Goal: Navigation & Orientation: Find specific page/section

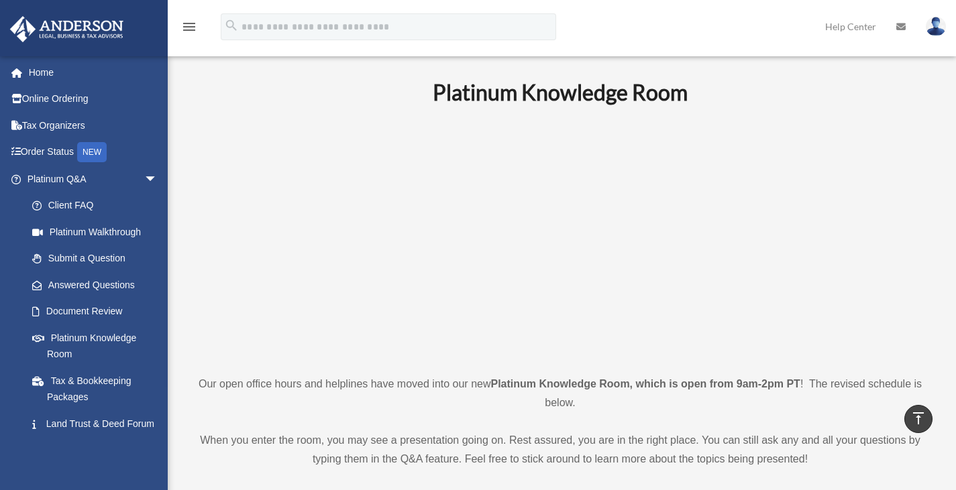
scroll to position [268, 0]
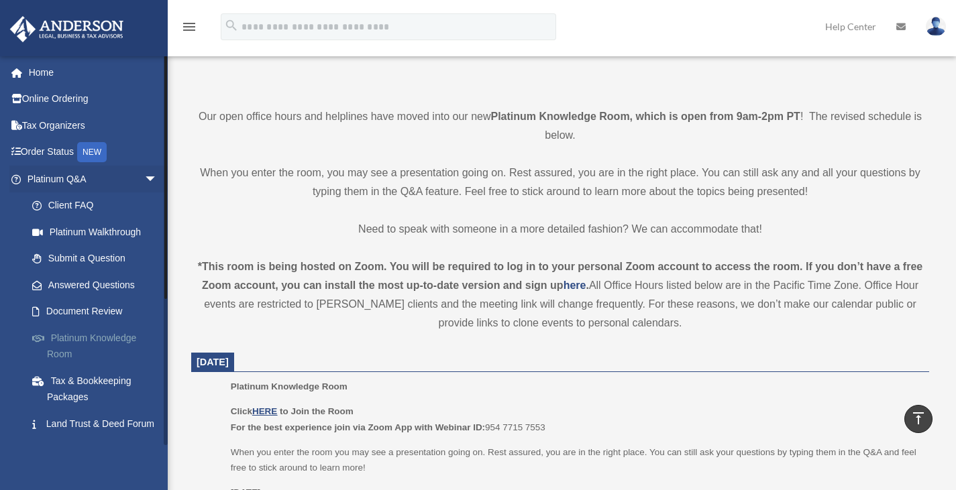
click at [76, 338] on link "Platinum Knowledge Room" at bounding box center [98, 346] width 159 height 43
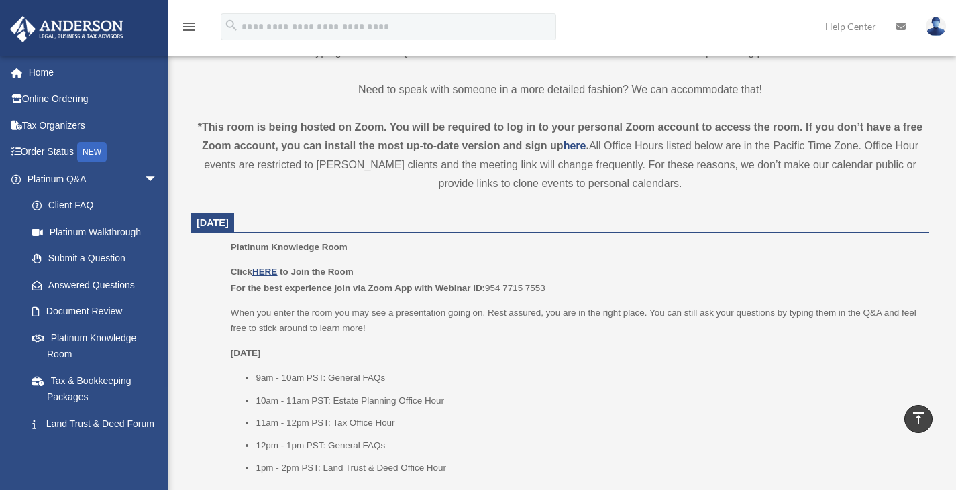
scroll to position [470, 0]
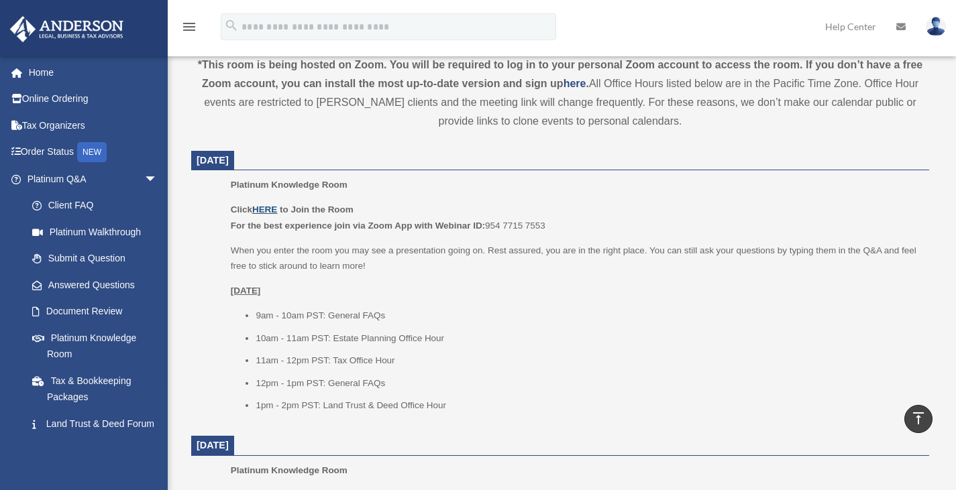
click at [265, 211] on u "HERE" at bounding box center [264, 210] width 25 height 10
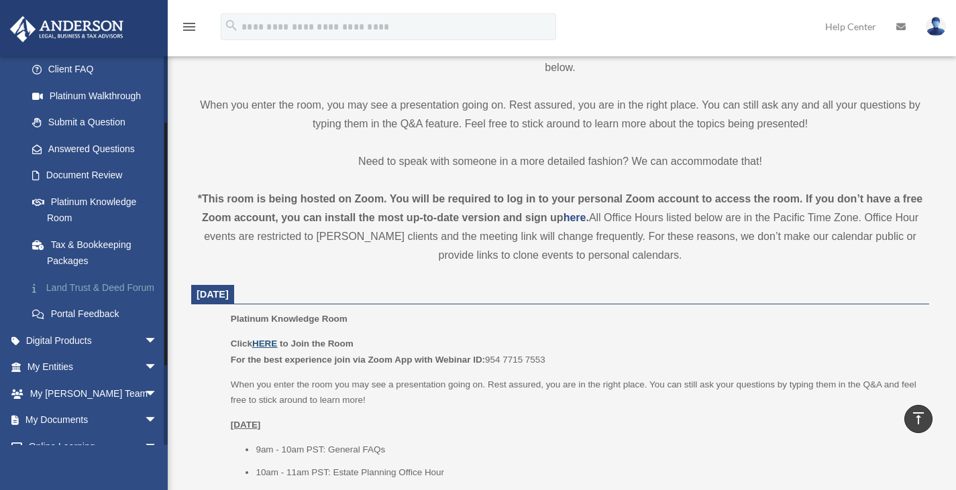
scroll to position [223, 0]
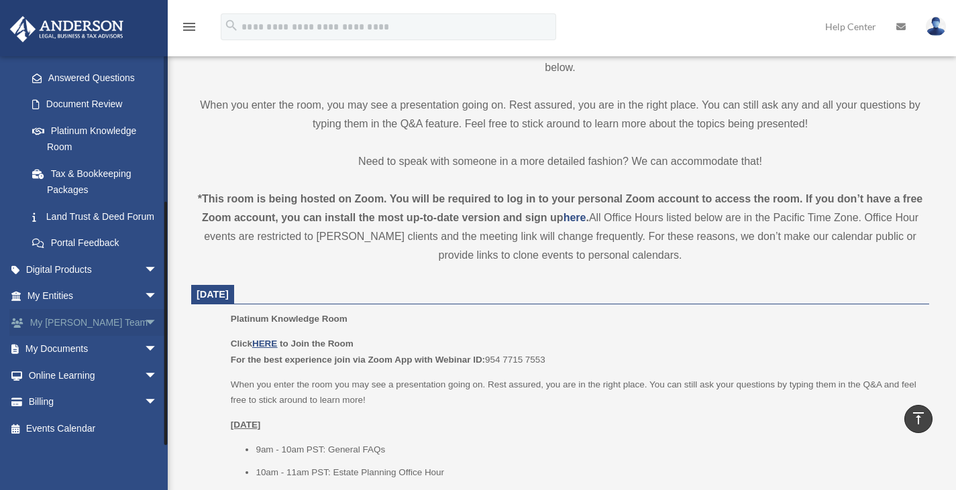
click at [144, 325] on span "arrow_drop_down" at bounding box center [157, 323] width 27 height 28
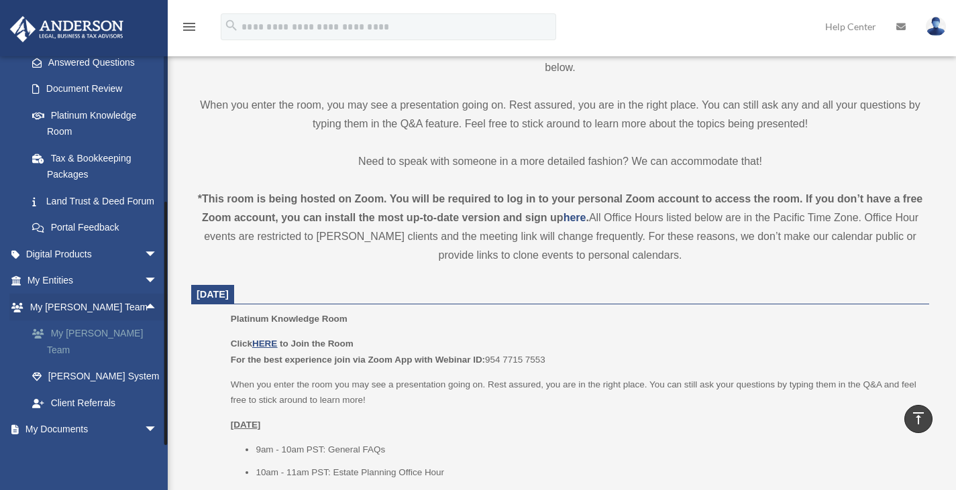
click at [48, 355] on link "My [PERSON_NAME] Team" at bounding box center [98, 342] width 159 height 43
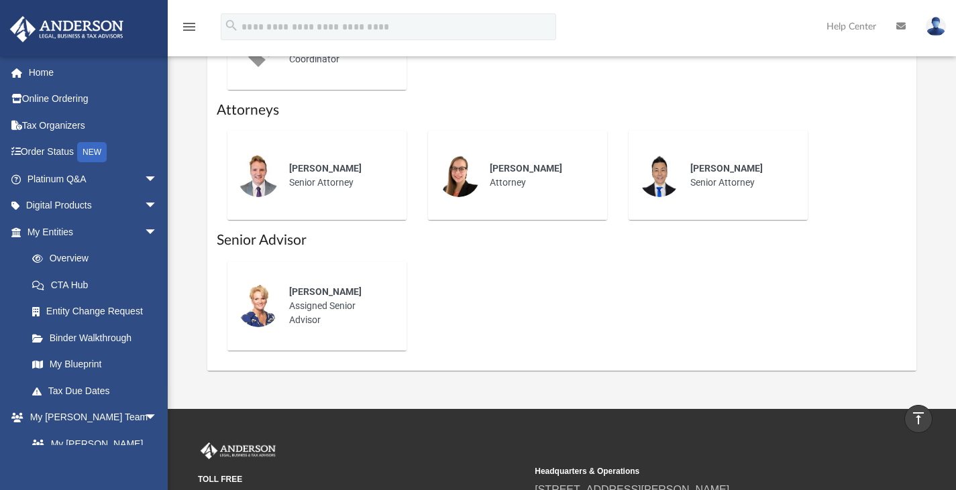
scroll to position [805, 0]
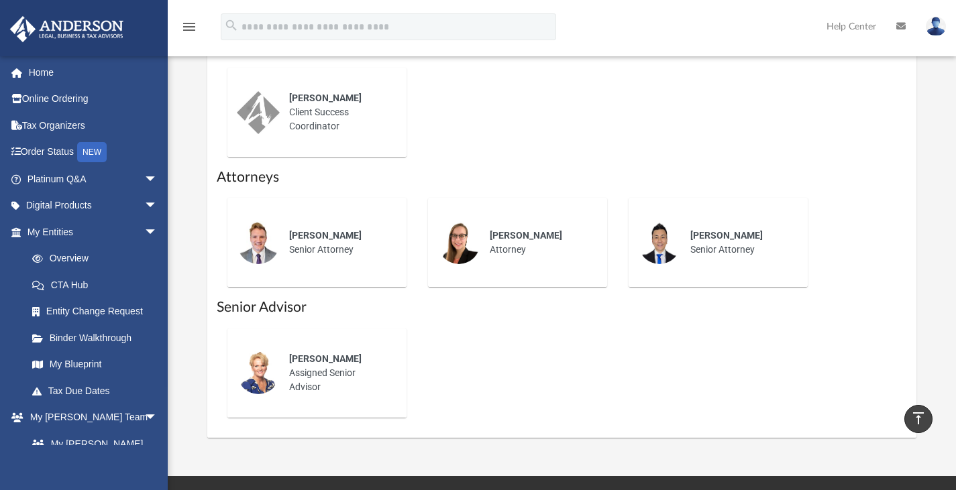
click at [306, 241] on span "[PERSON_NAME]" at bounding box center [325, 235] width 72 height 11
drag, startPoint x: 266, startPoint y: 258, endPoint x: 286, endPoint y: 256, distance: 19.5
click at [266, 258] on img at bounding box center [258, 242] width 43 height 43
click at [358, 266] on div "[PERSON_NAME] Senior Attorney" at bounding box center [338, 242] width 117 height 47
click at [333, 241] on span "[PERSON_NAME]" at bounding box center [325, 235] width 72 height 11
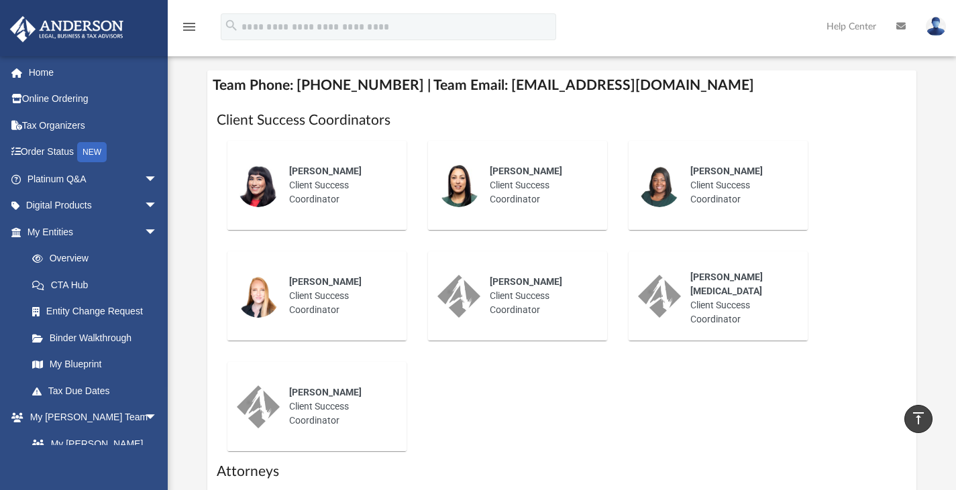
scroll to position [712, 0]
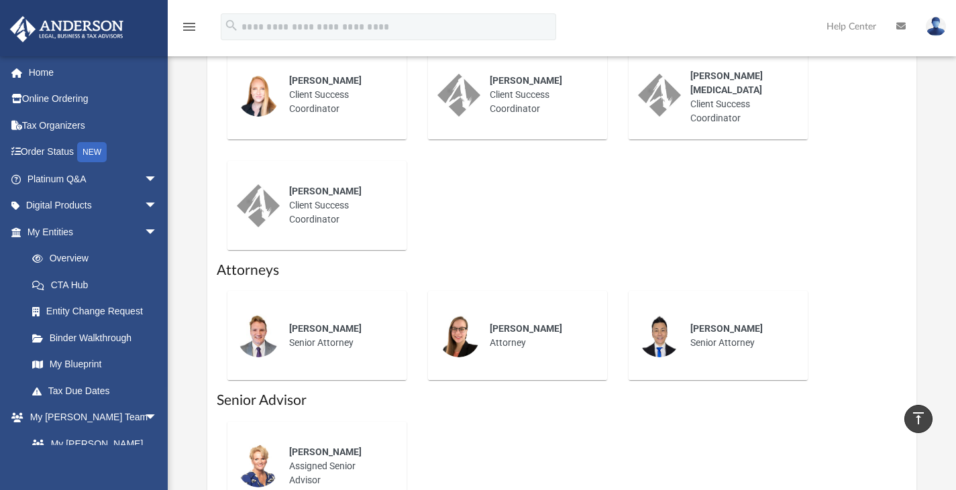
drag, startPoint x: 708, startPoint y: 195, endPoint x: 767, endPoint y: 248, distance: 79.8
click at [767, 248] on div "[PERSON_NAME] Client Success Coordinator [PERSON_NAME] Client Success Coordinat…" at bounding box center [562, 95] width 691 height 332
click at [78, 176] on link "Platinum Q&A arrow_drop_down" at bounding box center [93, 179] width 168 height 27
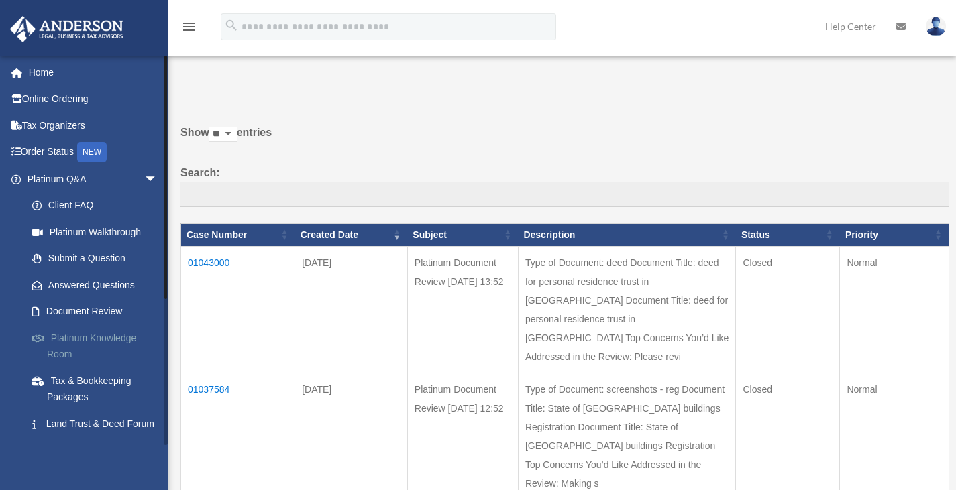
click at [97, 341] on link "Platinum Knowledge Room" at bounding box center [98, 346] width 159 height 43
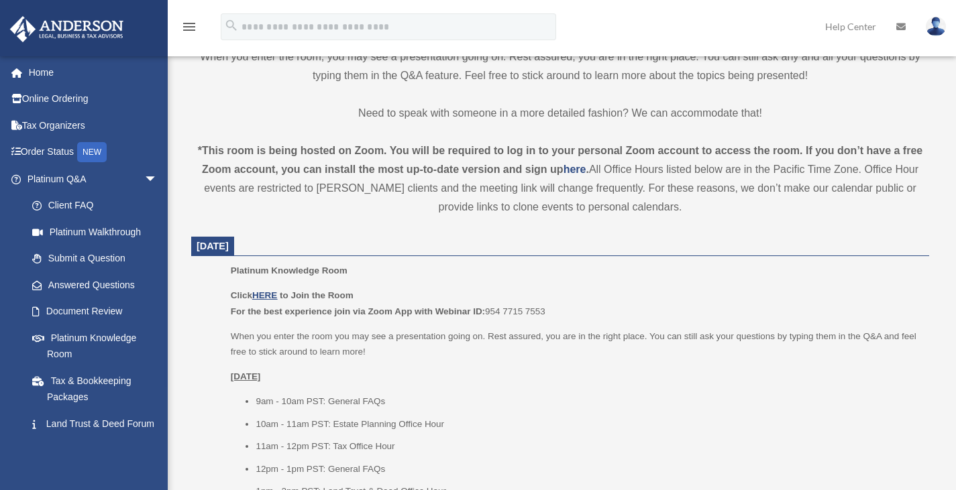
scroll to position [470, 0]
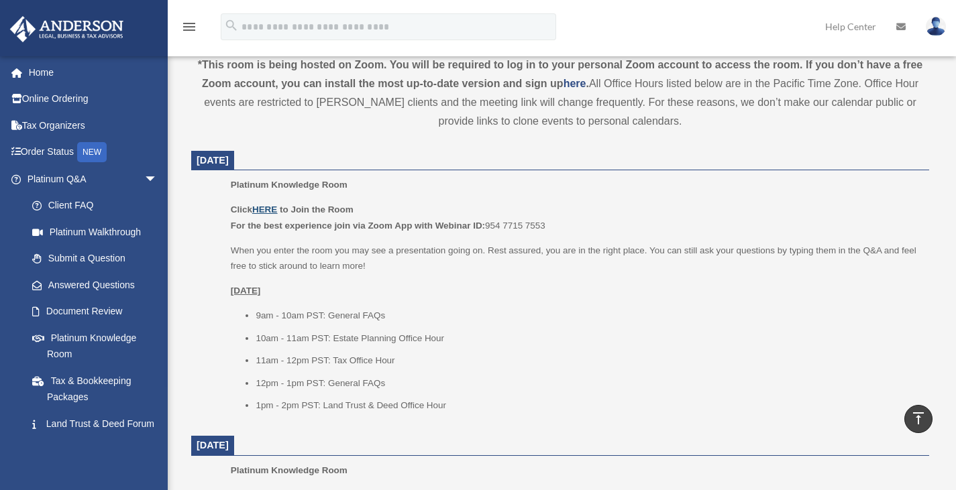
click at [267, 204] on p "Click HERE to Join the Room For the best experience join via Zoom App with Webi…" at bounding box center [575, 218] width 689 height 32
click at [264, 203] on p "Click HERE to Join the Room For the best experience join via Zoom App with Webi…" at bounding box center [575, 218] width 689 height 32
click at [257, 209] on u "HERE" at bounding box center [264, 210] width 25 height 10
